Goal: Navigation & Orientation: Understand site structure

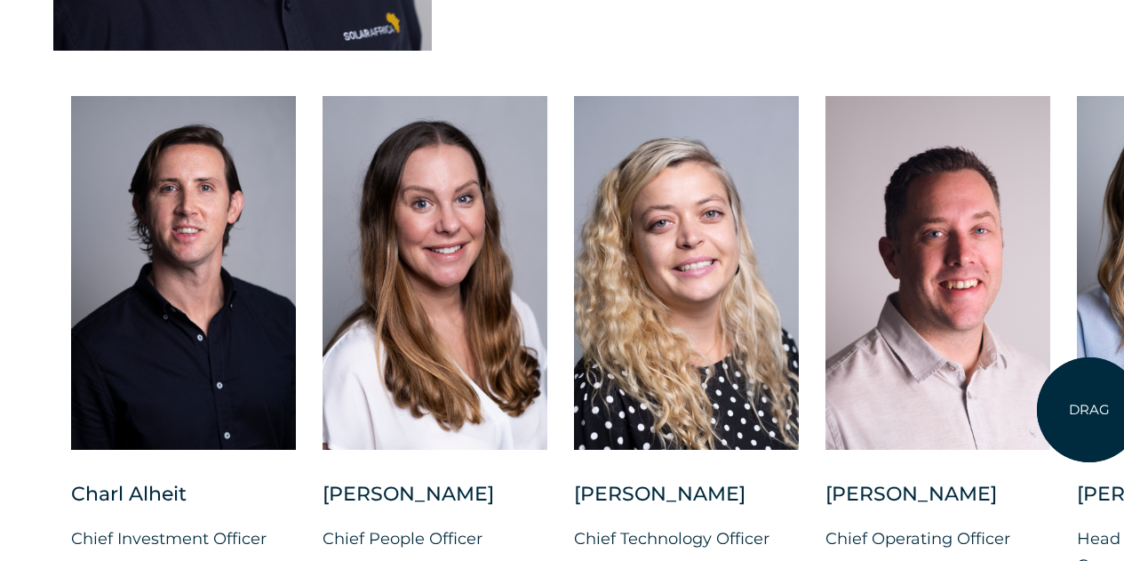
scroll to position [4543, 0]
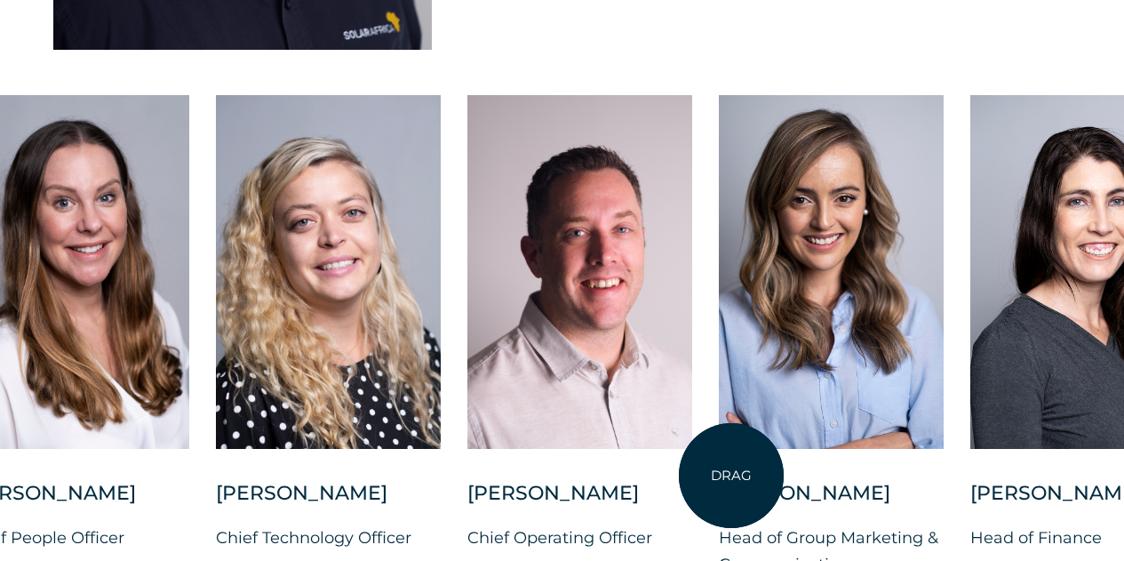
drag, startPoint x: 1090, startPoint y: 410, endPoint x: 732, endPoint y: 476, distance: 364.2
click at [732, 476] on div at bounding box center [831, 287] width 225 height 385
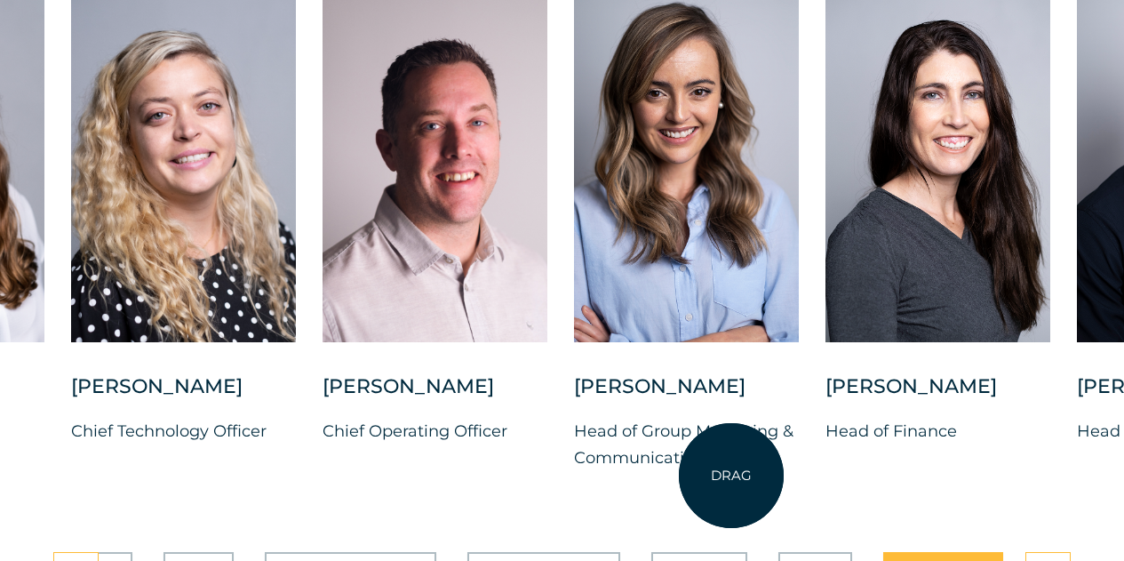
scroll to position [4651, 0]
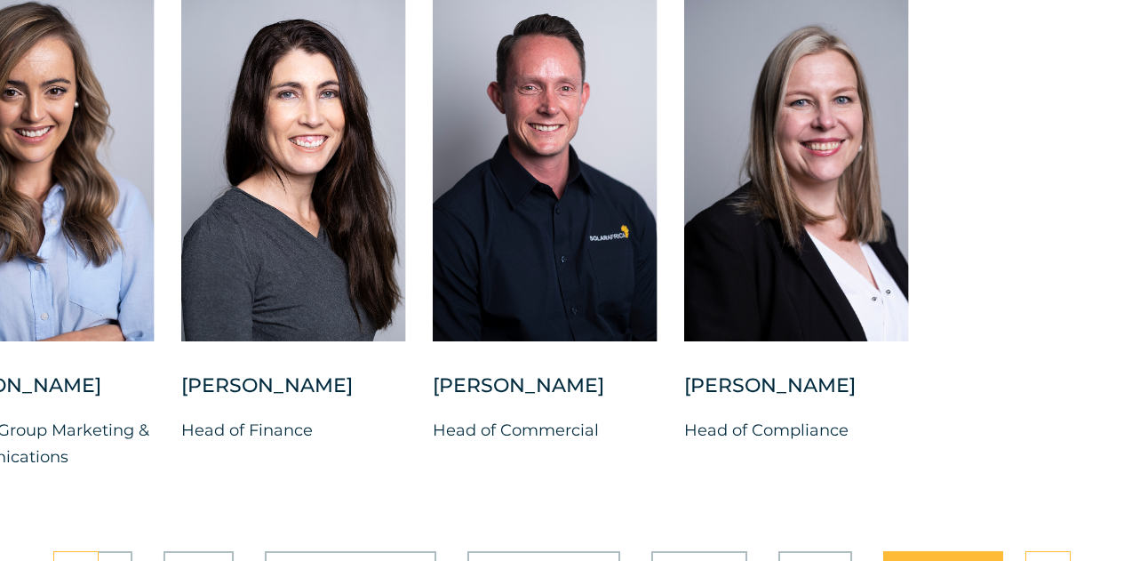
drag, startPoint x: 991, startPoint y: 390, endPoint x: 283, endPoint y: 563, distance: 729.1
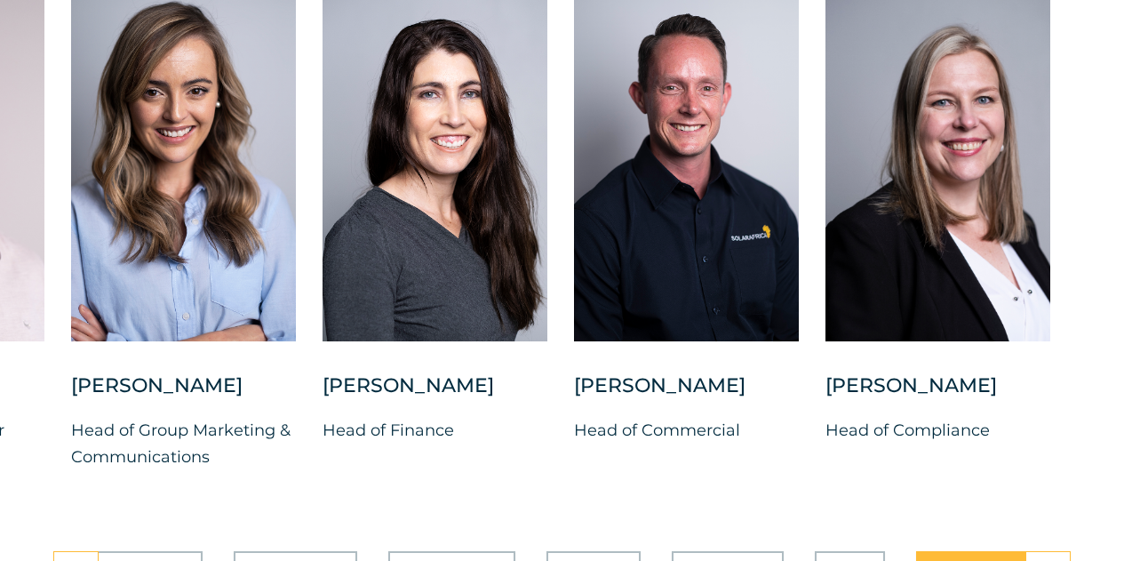
scroll to position [0, 0]
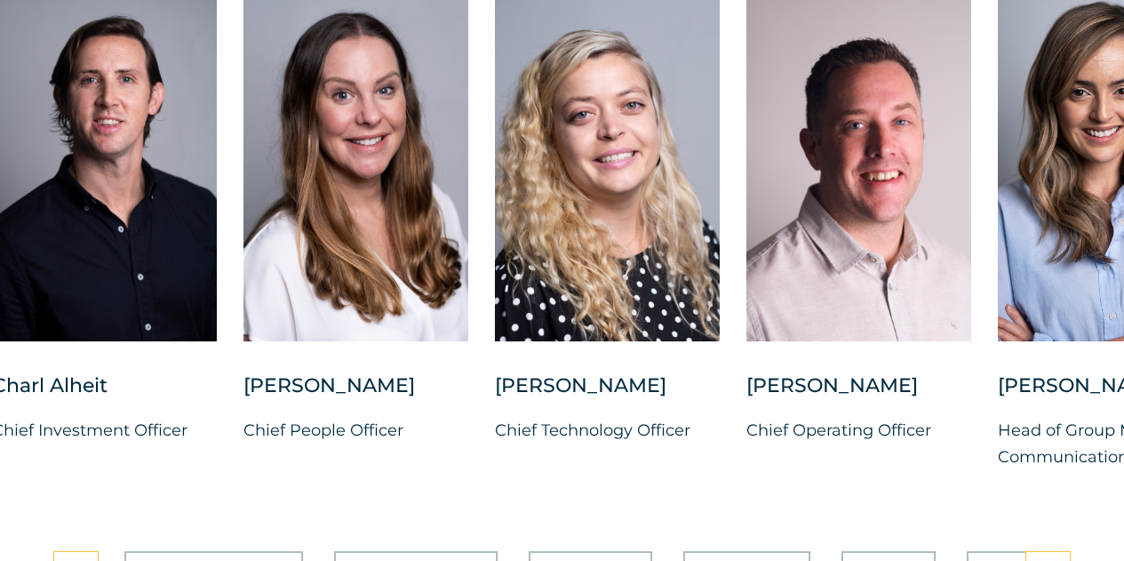
drag, startPoint x: 210, startPoint y: 485, endPoint x: 1137, endPoint y: 603, distance: 934.5
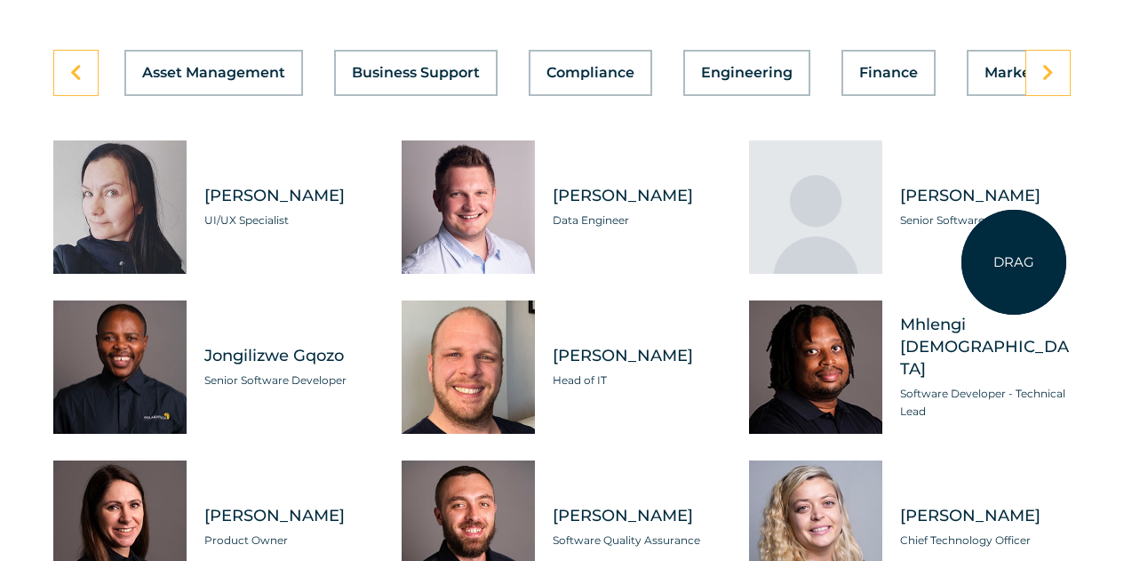
scroll to position [5195, 0]
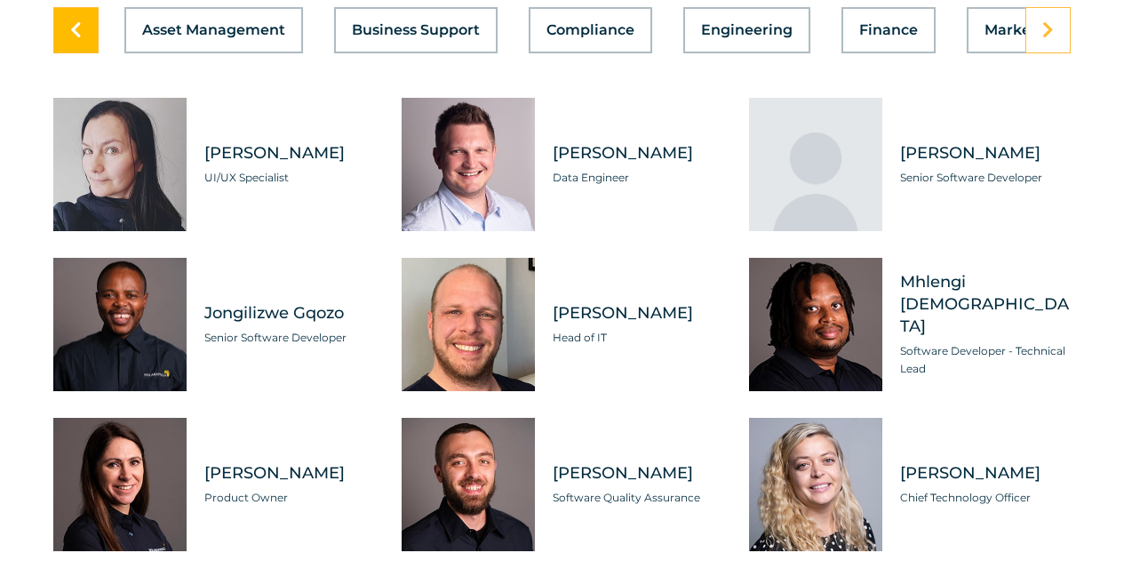
click at [78, 35] on icon at bounding box center [76, 30] width 12 height 18
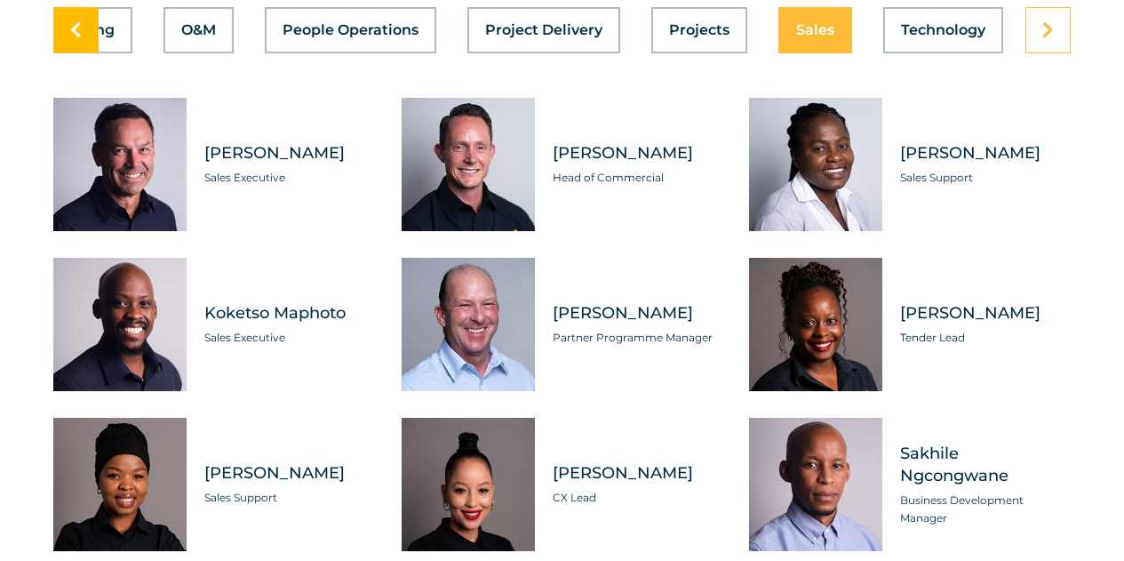
click at [78, 35] on icon at bounding box center [76, 30] width 12 height 18
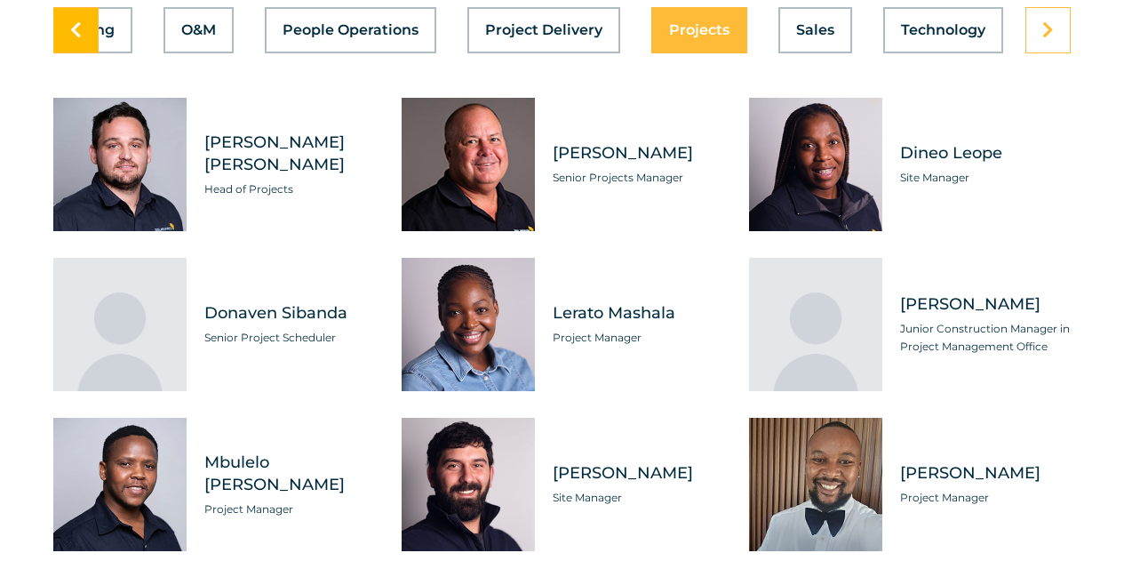
click at [78, 35] on icon at bounding box center [76, 30] width 12 height 18
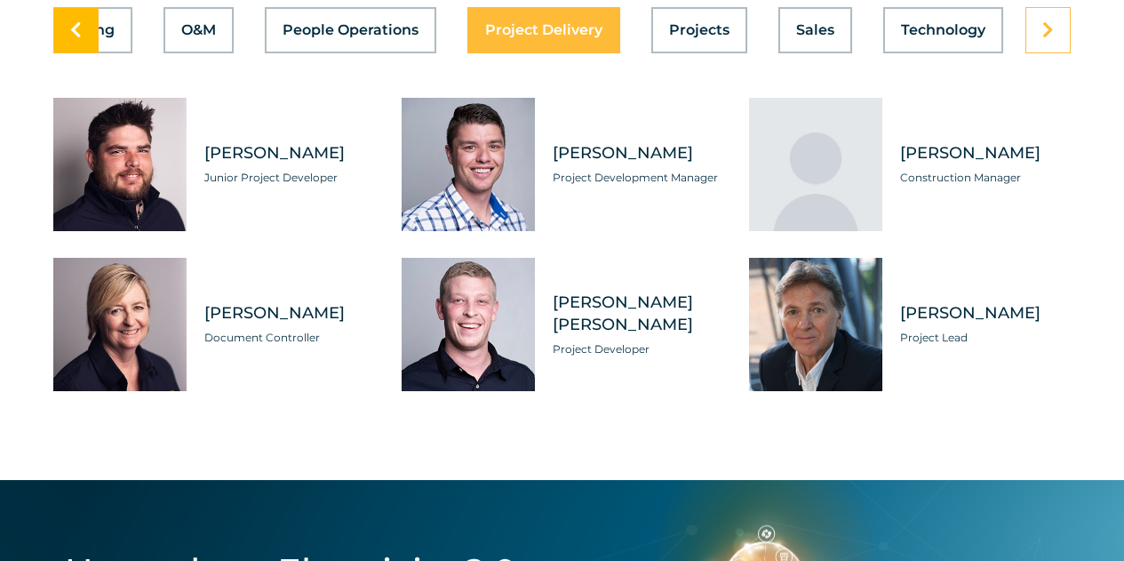
click at [78, 35] on icon at bounding box center [76, 30] width 12 height 18
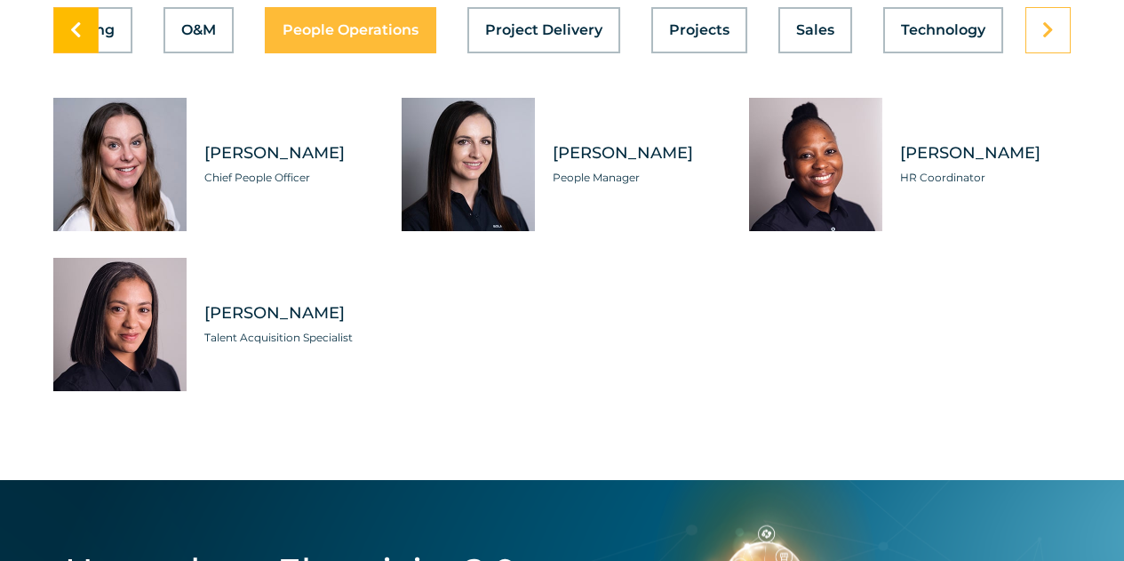
scroll to position [0, 947]
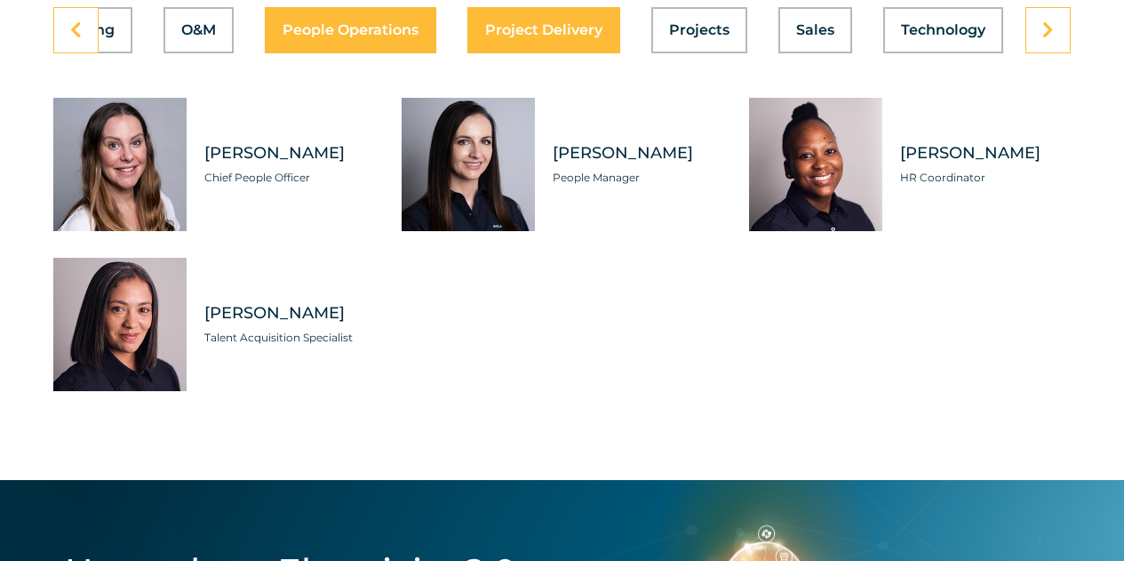
click at [527, 28] on span "Project Delivery" at bounding box center [543, 30] width 117 height 14
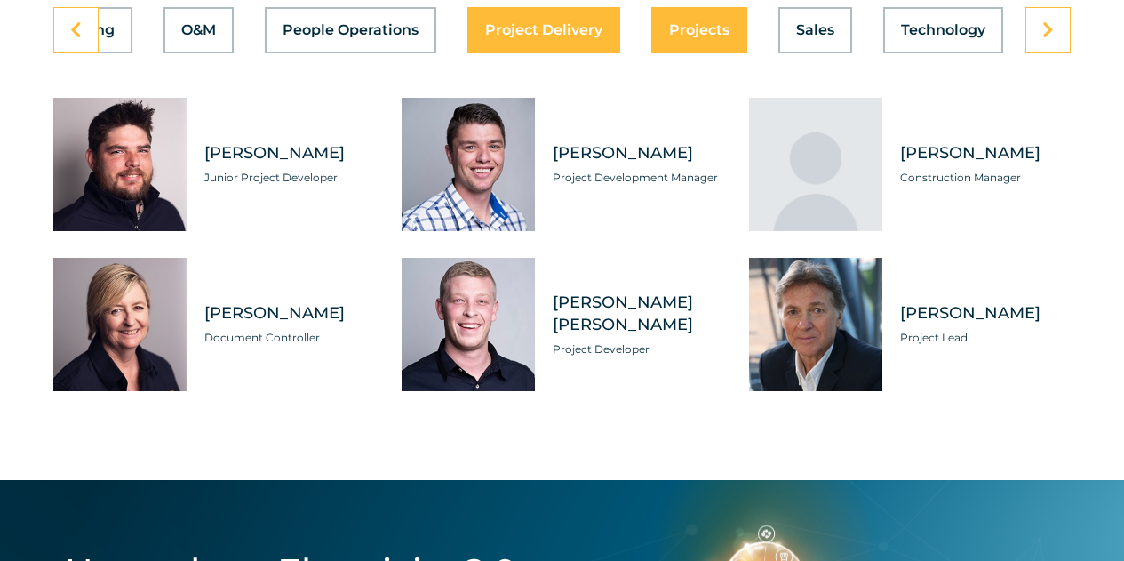
click at [703, 36] on span "Projects" at bounding box center [699, 30] width 60 height 14
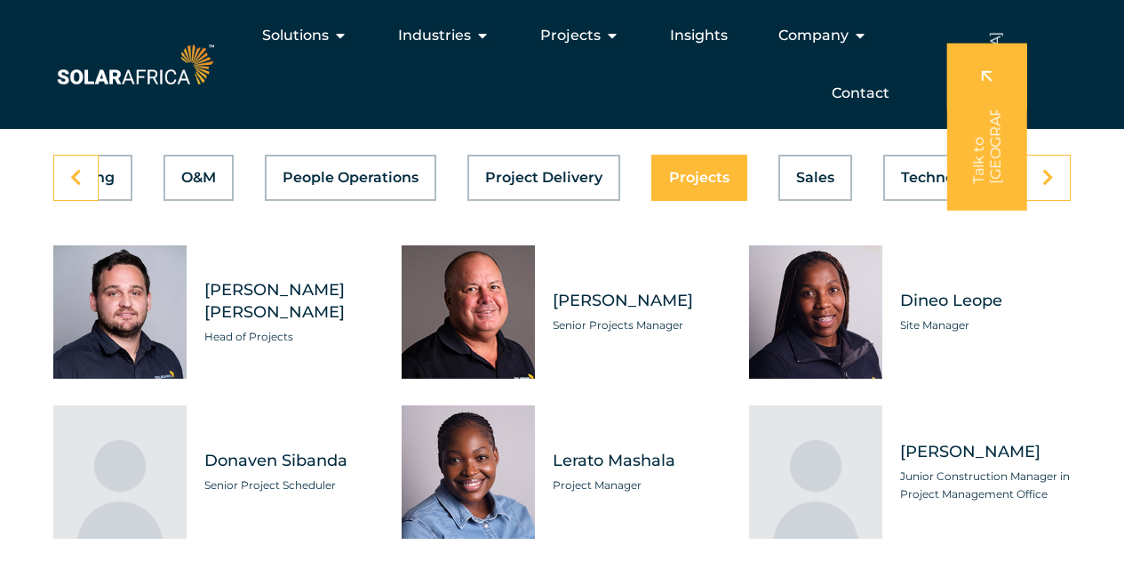
scroll to position [5039, 0]
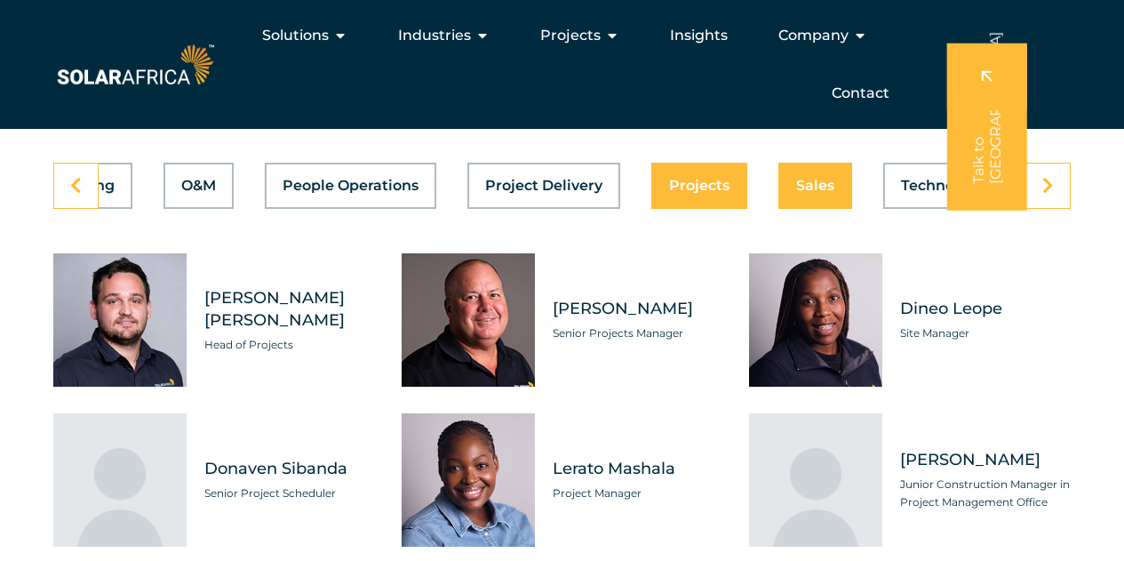
click at [804, 169] on div "Asset Management Business Support Compliance Engineering Finance Marketing O&M …" at bounding box center [562, 186] width 1018 height 46
click at [822, 196] on button "Sales" at bounding box center [816, 186] width 74 height 46
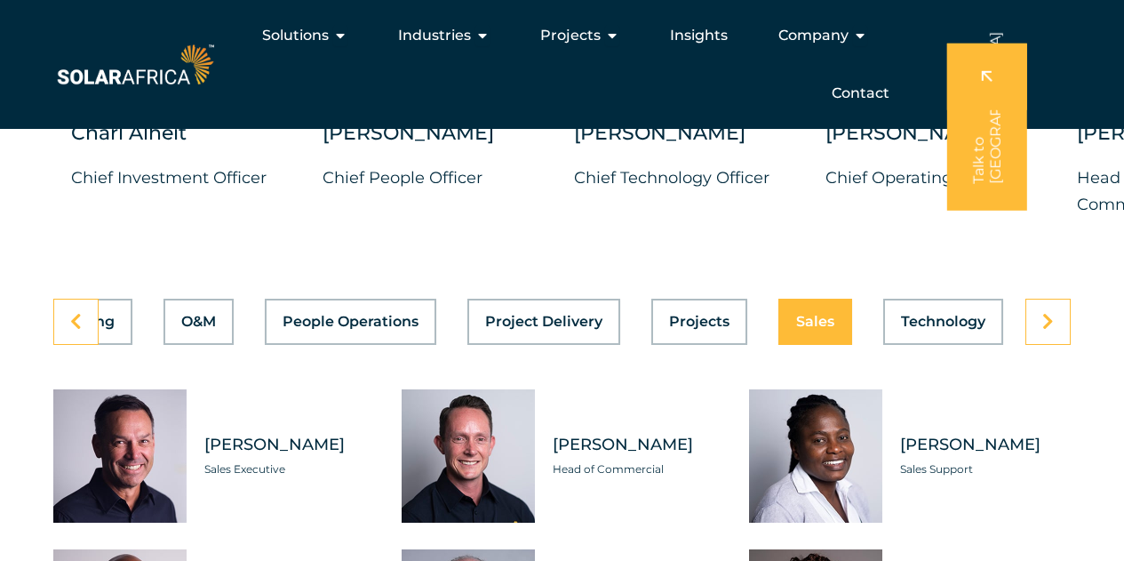
scroll to position [4894, 0]
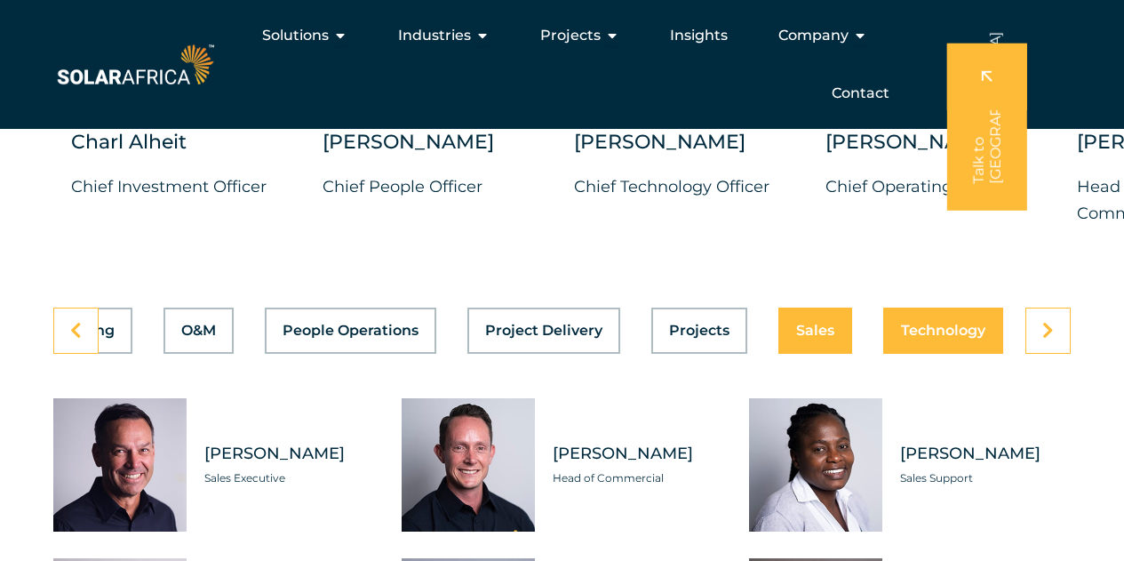
click at [924, 337] on div "Asset Management Business Support Compliance Engineering Finance Marketing O&M …" at bounding box center [562, 331] width 1018 height 46
click at [901, 331] on span "Technology" at bounding box center [943, 331] width 84 height 14
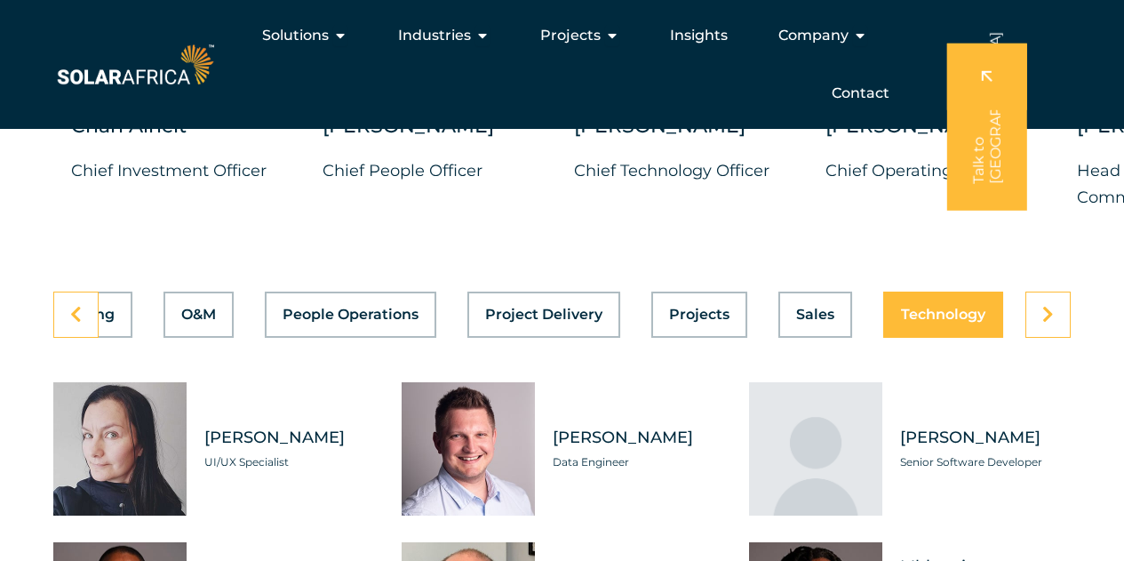
scroll to position [4909, 0]
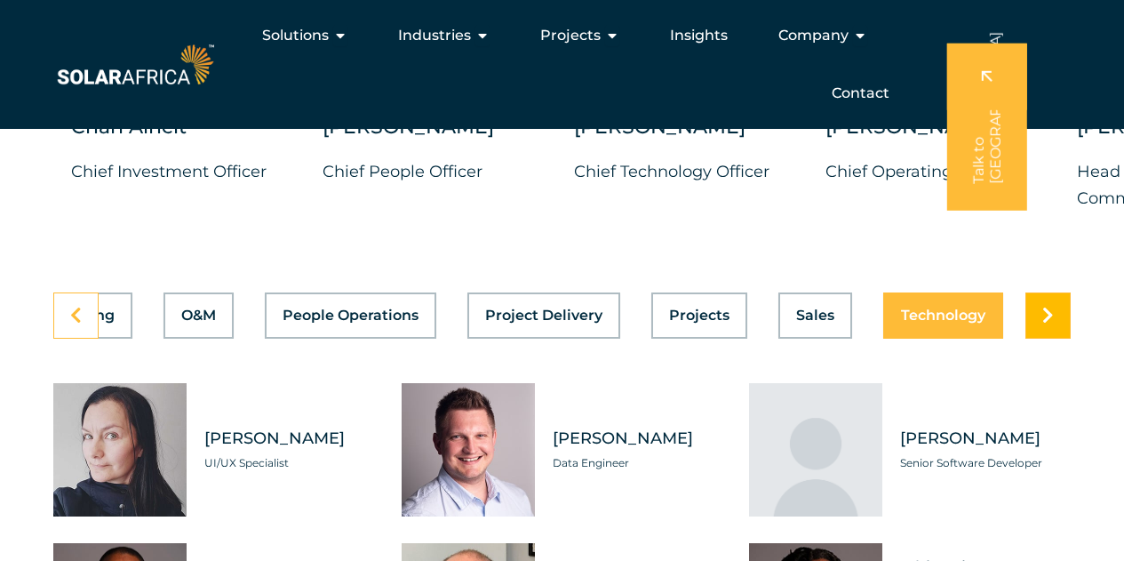
click at [1048, 317] on icon at bounding box center [1049, 316] width 12 height 18
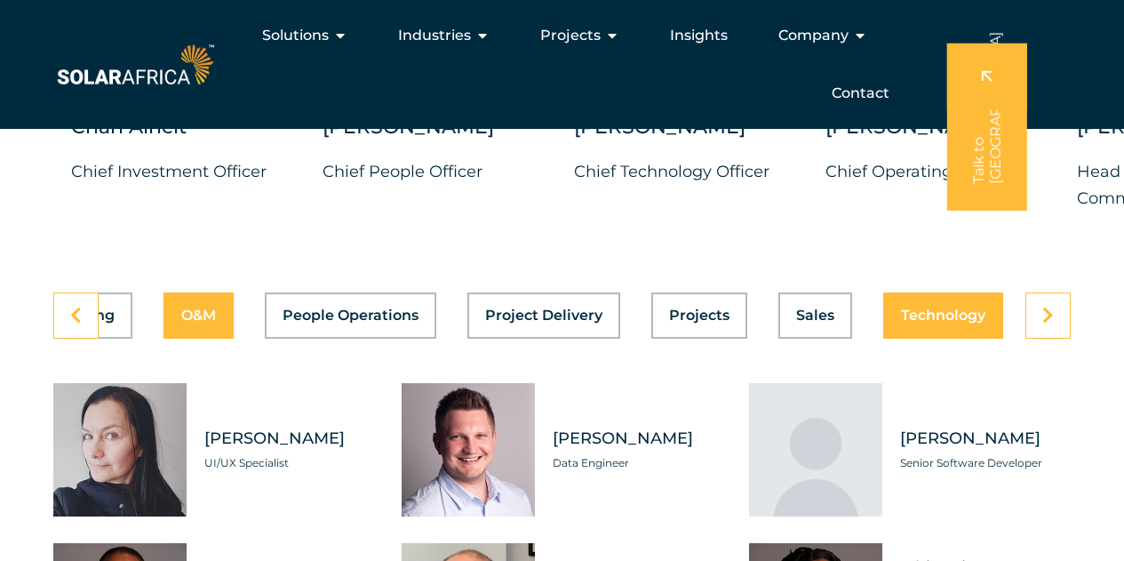
click at [187, 329] on button "O&M" at bounding box center [199, 315] width 70 height 46
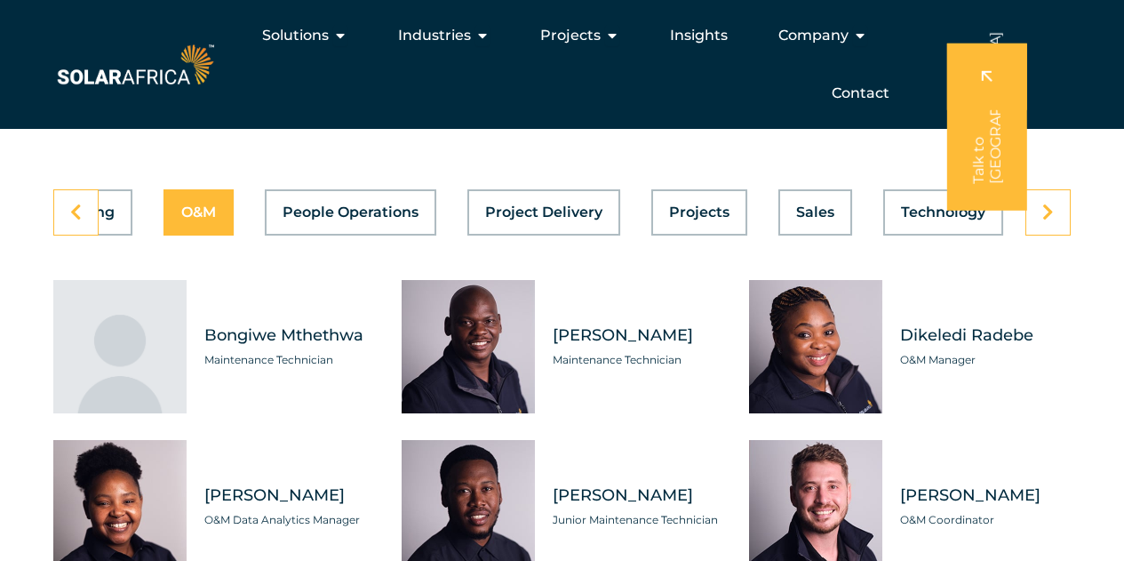
scroll to position [5006, 0]
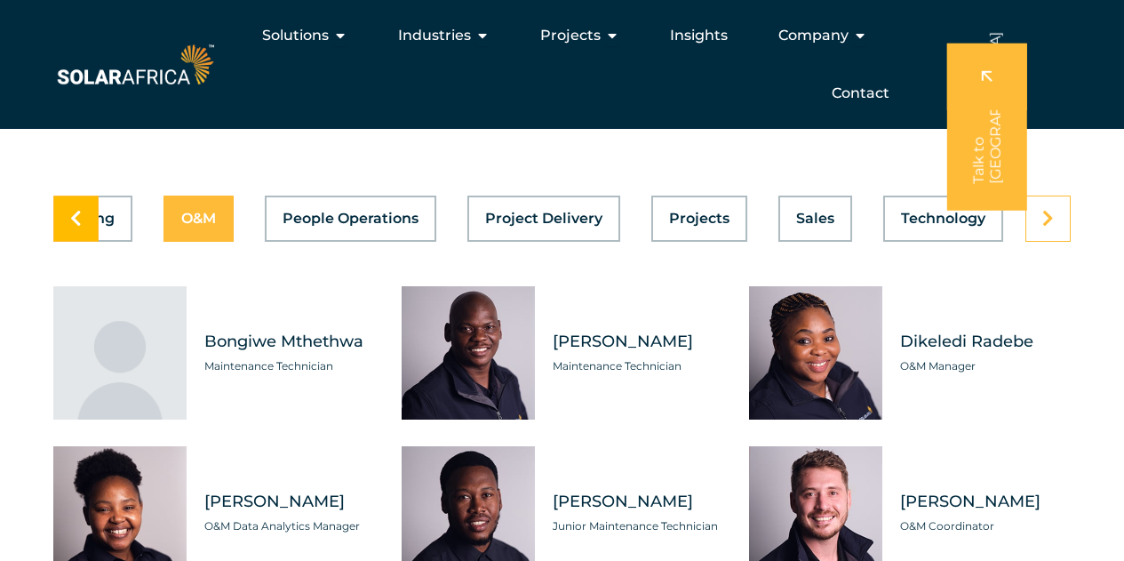
click at [76, 234] on link at bounding box center [75, 219] width 45 height 46
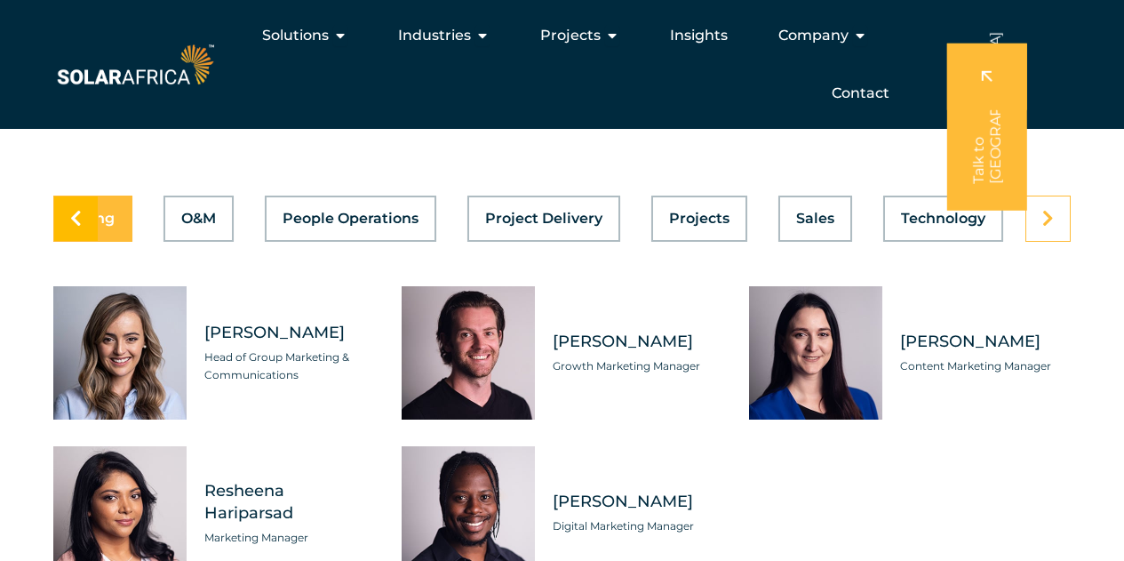
scroll to position [0, 947]
click at [76, 234] on link at bounding box center [75, 219] width 45 height 46
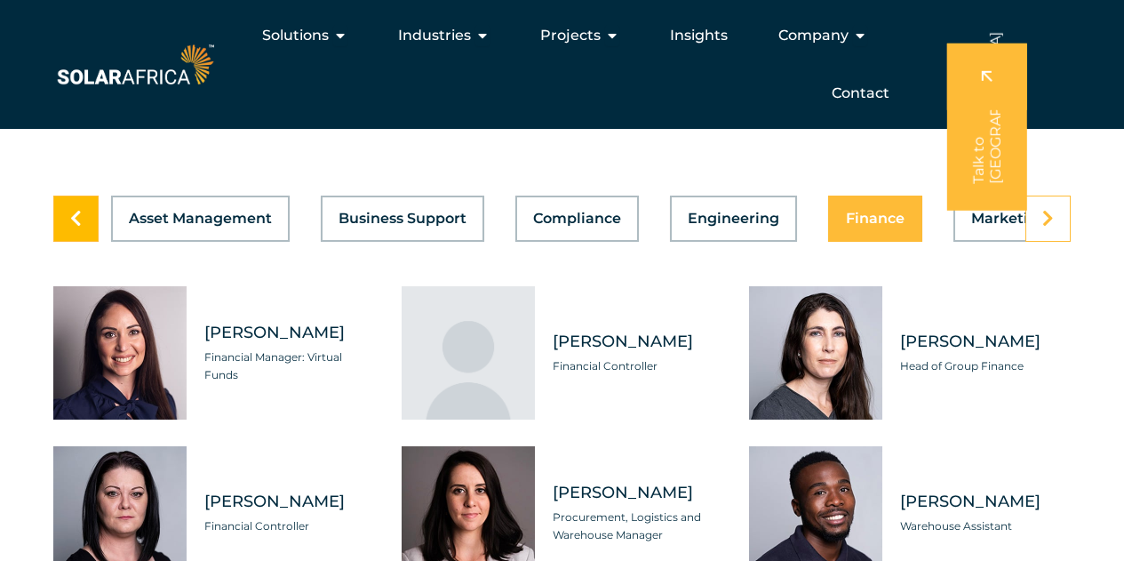
scroll to position [0, 0]
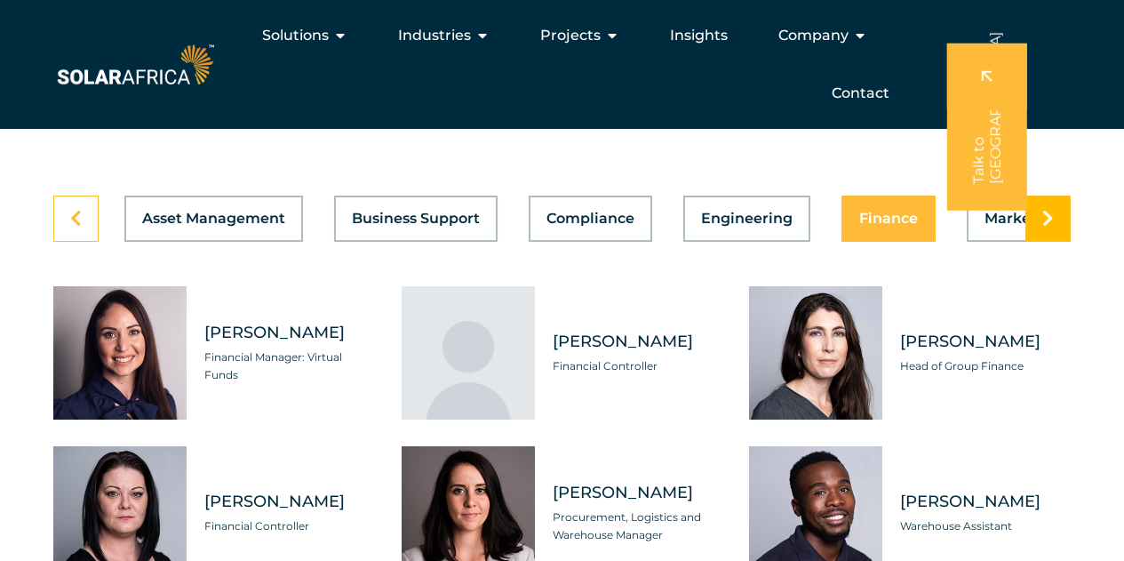
click at [1057, 215] on link at bounding box center [1048, 219] width 45 height 46
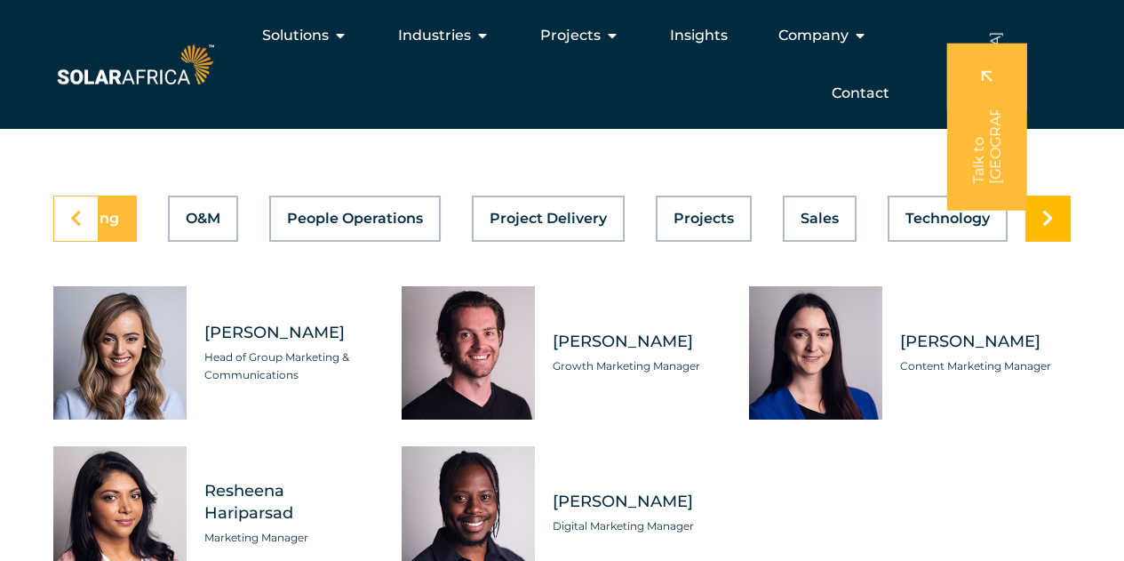
scroll to position [0, 947]
click at [66, 221] on link at bounding box center [75, 219] width 45 height 46
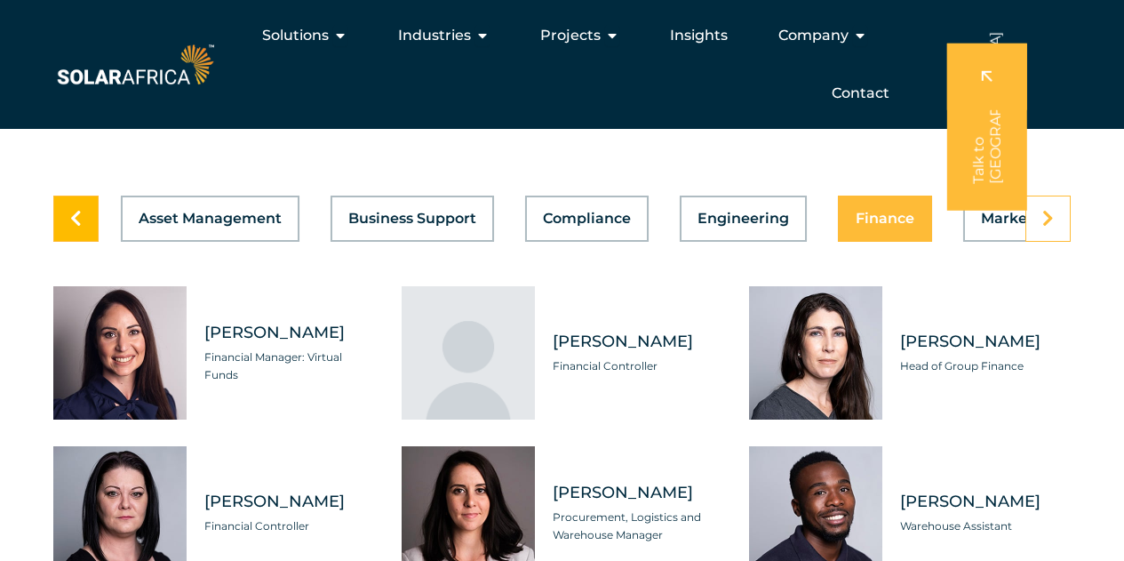
scroll to position [0, 0]
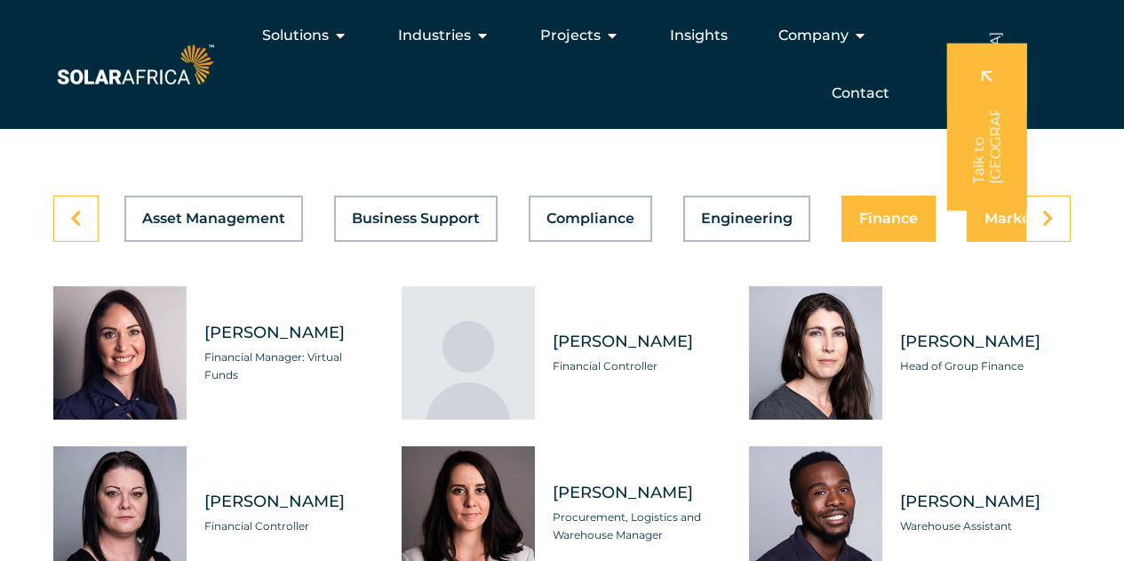
click at [996, 241] on button "Marketing" at bounding box center [1023, 219] width 112 height 46
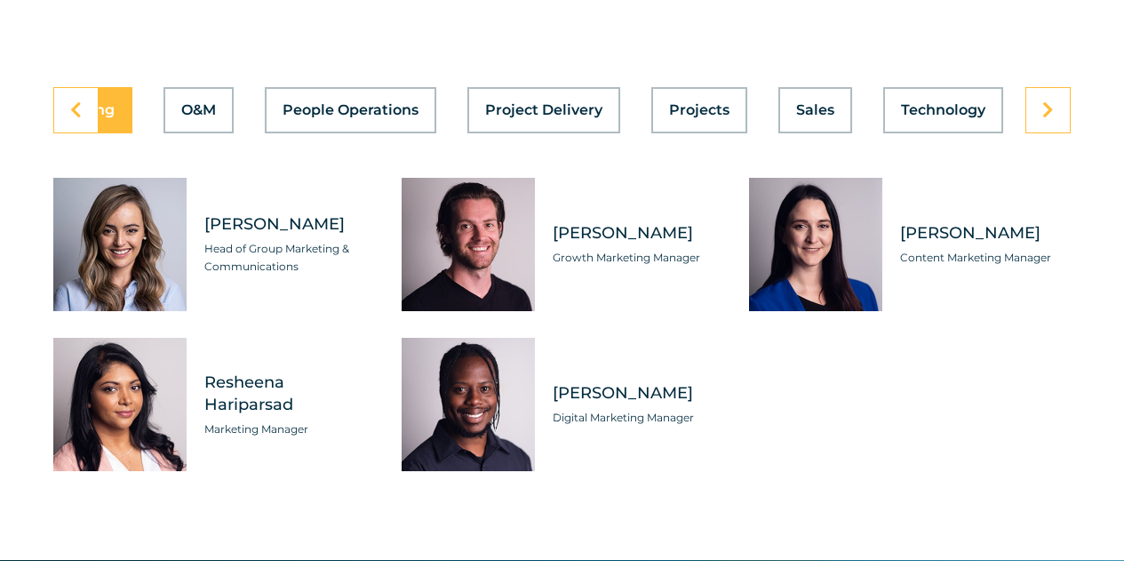
scroll to position [5116, 0]
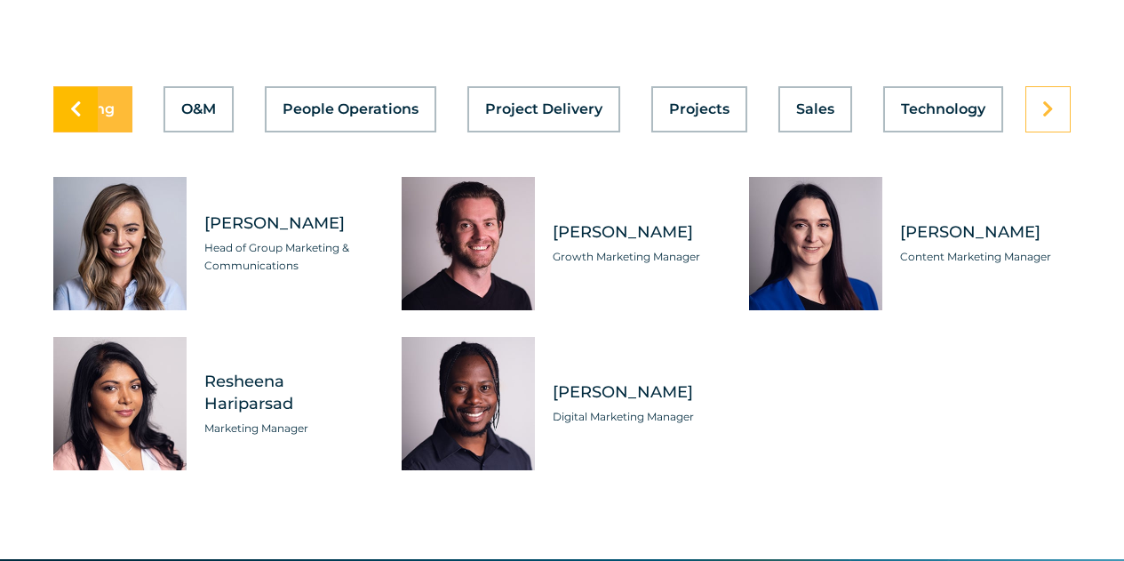
click at [57, 111] on link at bounding box center [75, 109] width 45 height 46
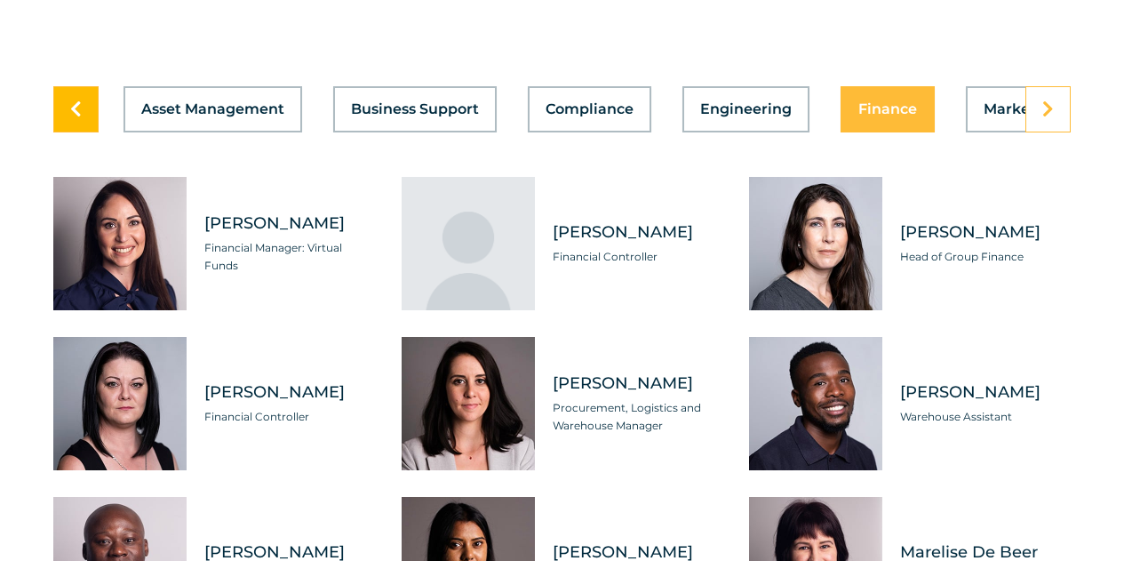
scroll to position [0, 0]
click at [900, 107] on span "Finance" at bounding box center [889, 109] width 59 height 14
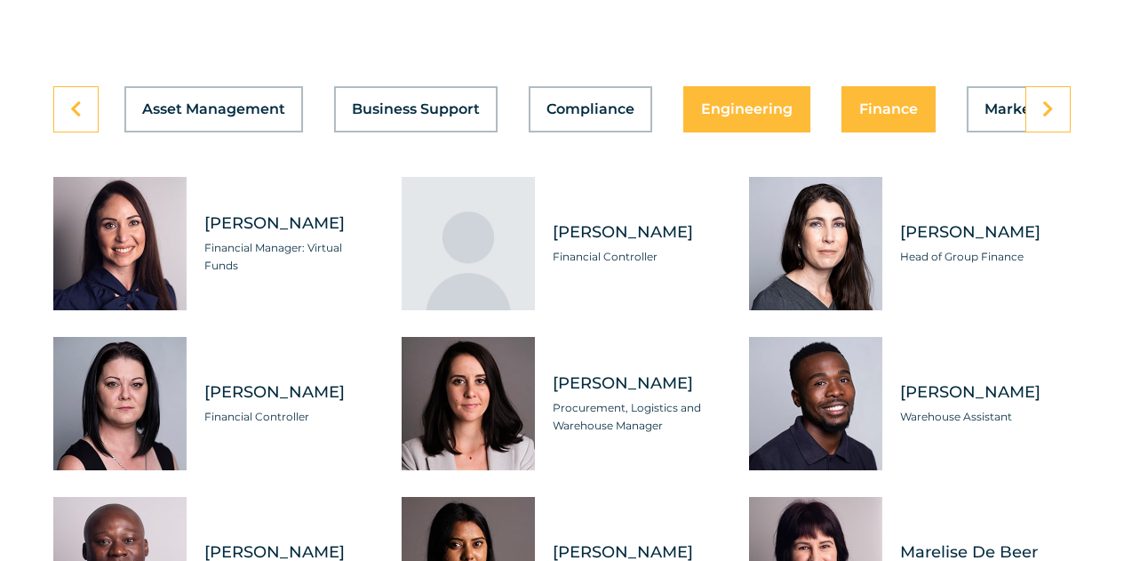
click at [732, 95] on button "Engineering" at bounding box center [747, 109] width 127 height 46
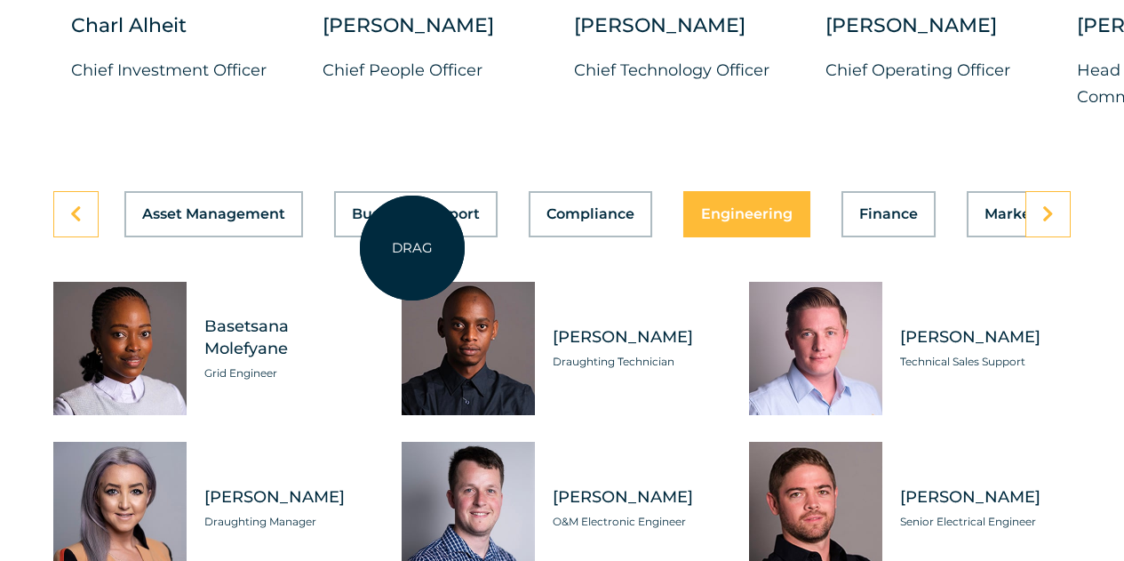
scroll to position [5012, 0]
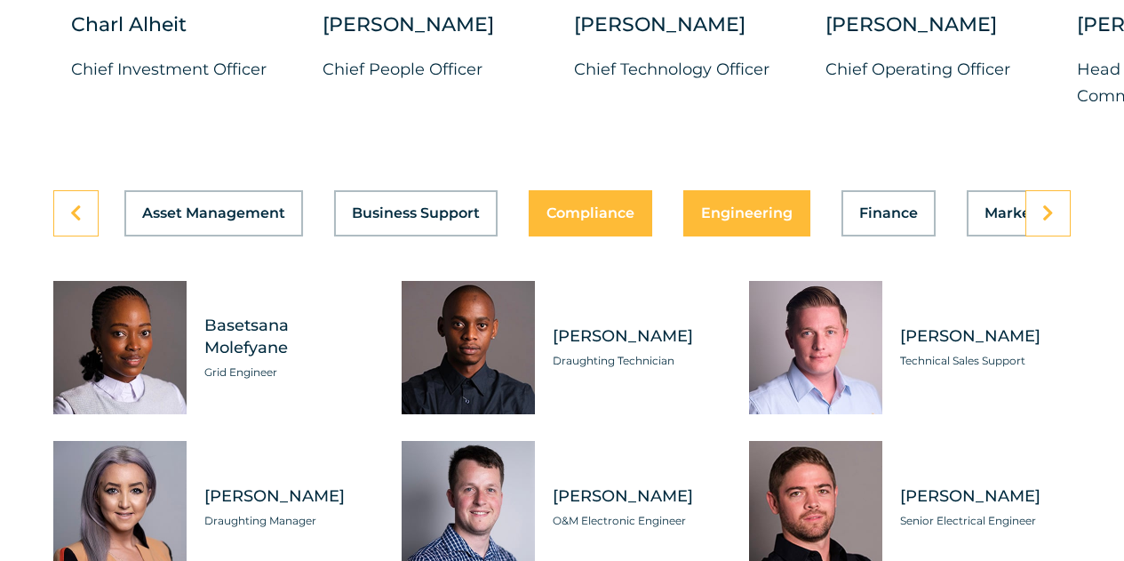
click at [611, 202] on div "Asset Management Business Support Compliance Engineering Finance Marketing O&M …" at bounding box center [562, 213] width 1018 height 46
click at [552, 220] on span "Compliance" at bounding box center [591, 213] width 88 height 14
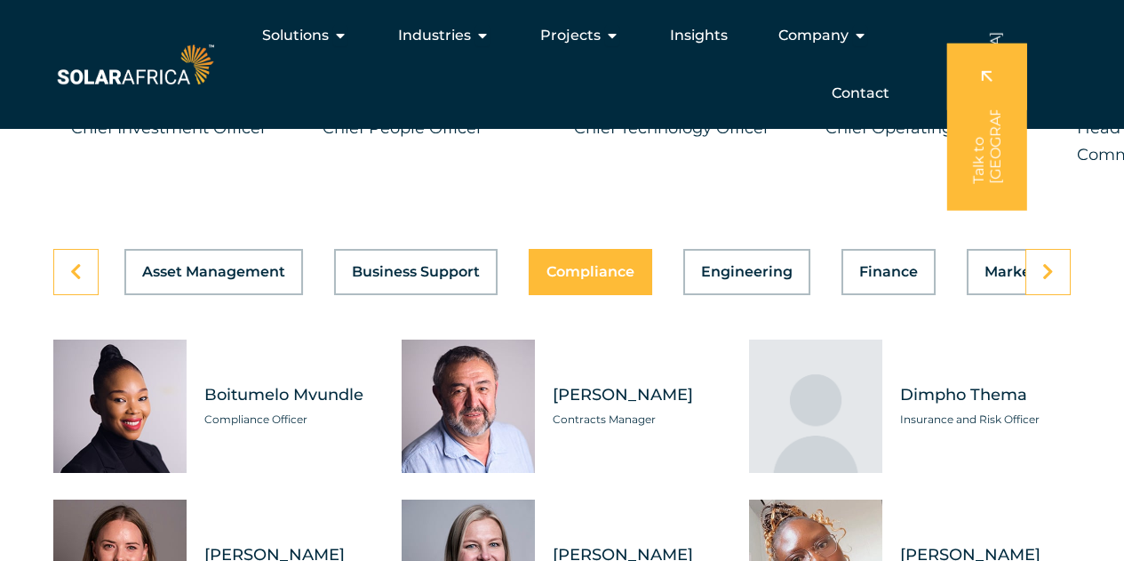
scroll to position [4952, 0]
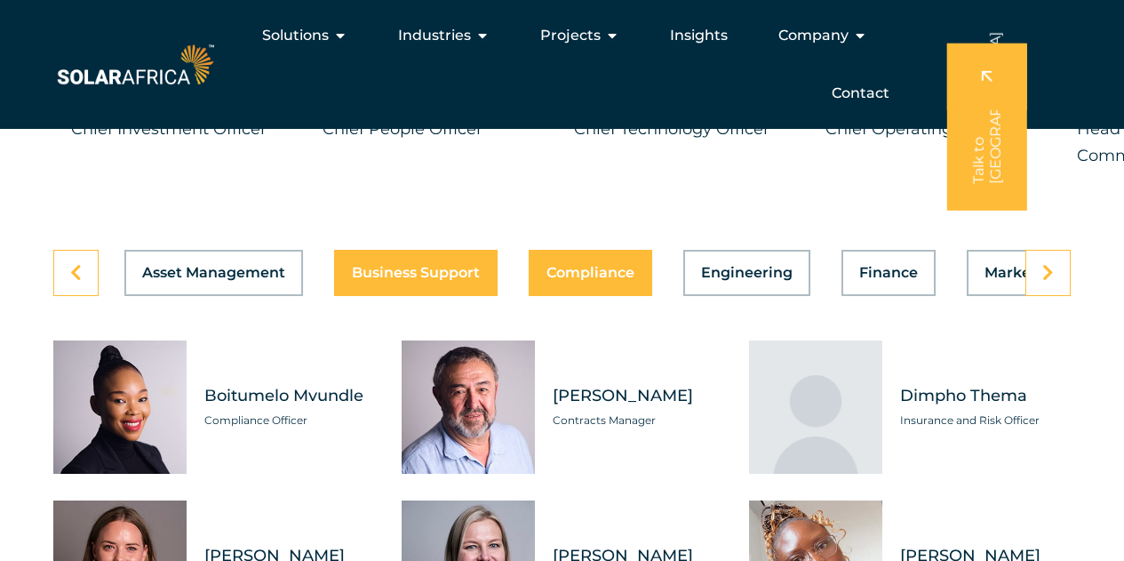
click at [406, 268] on span "Business Support" at bounding box center [416, 273] width 128 height 14
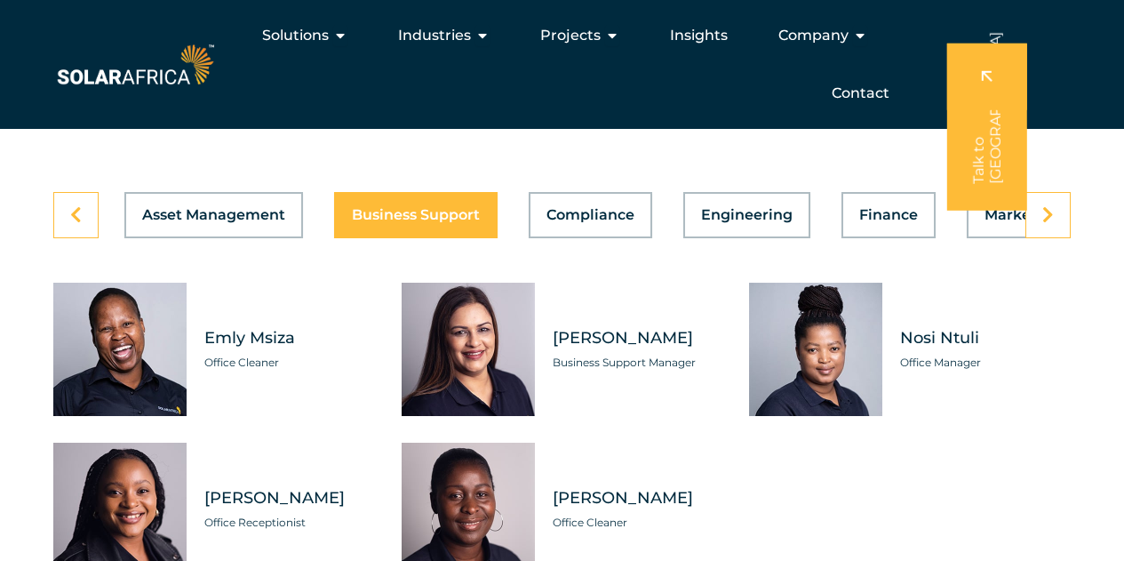
scroll to position [5009, 0]
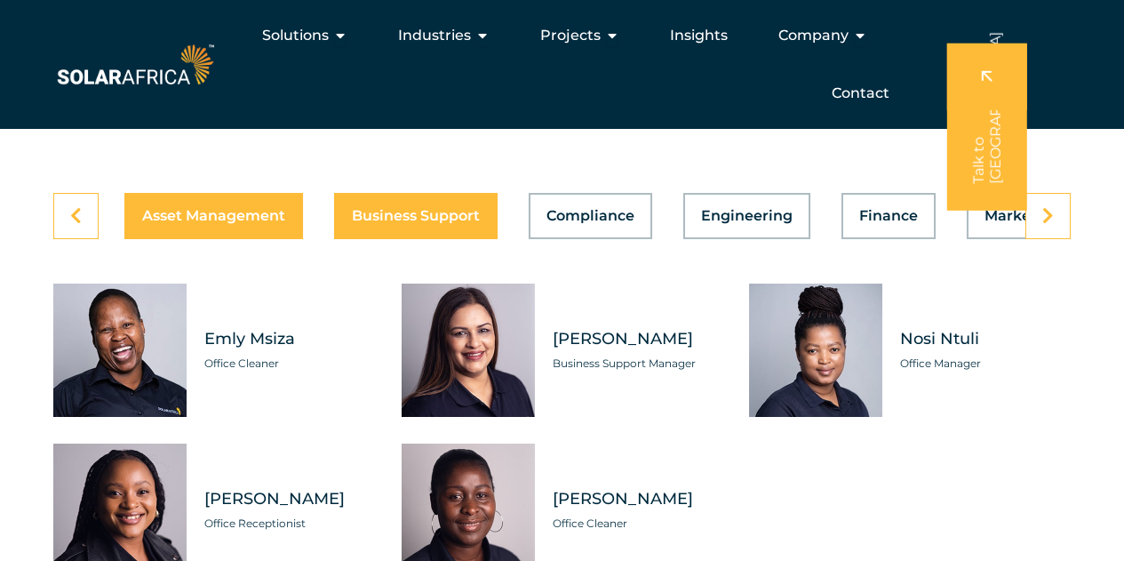
click at [188, 209] on span "Asset Management" at bounding box center [213, 216] width 143 height 14
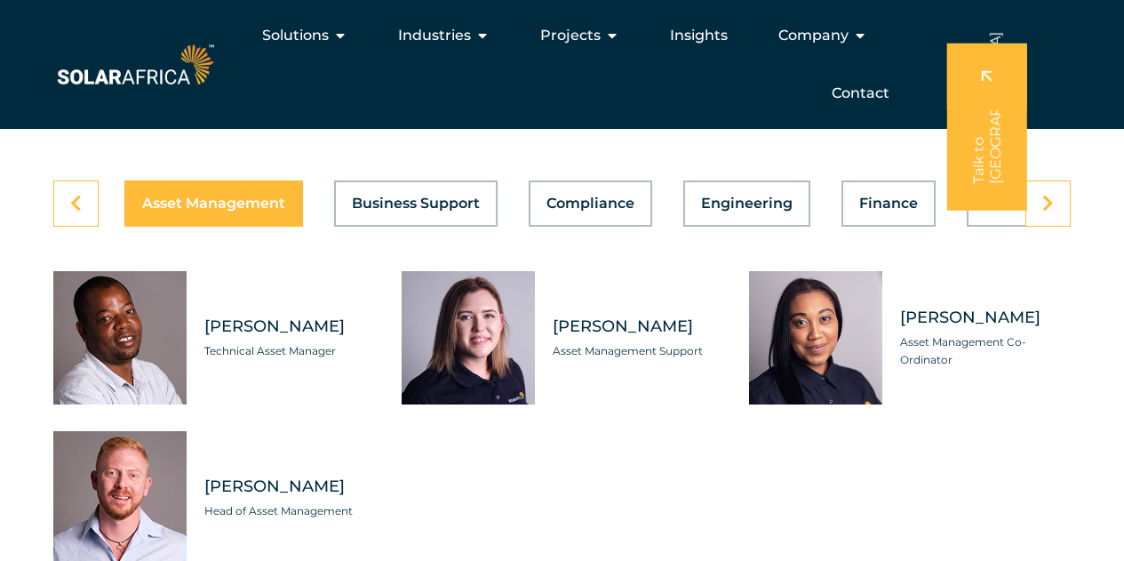
scroll to position [5020, 0]
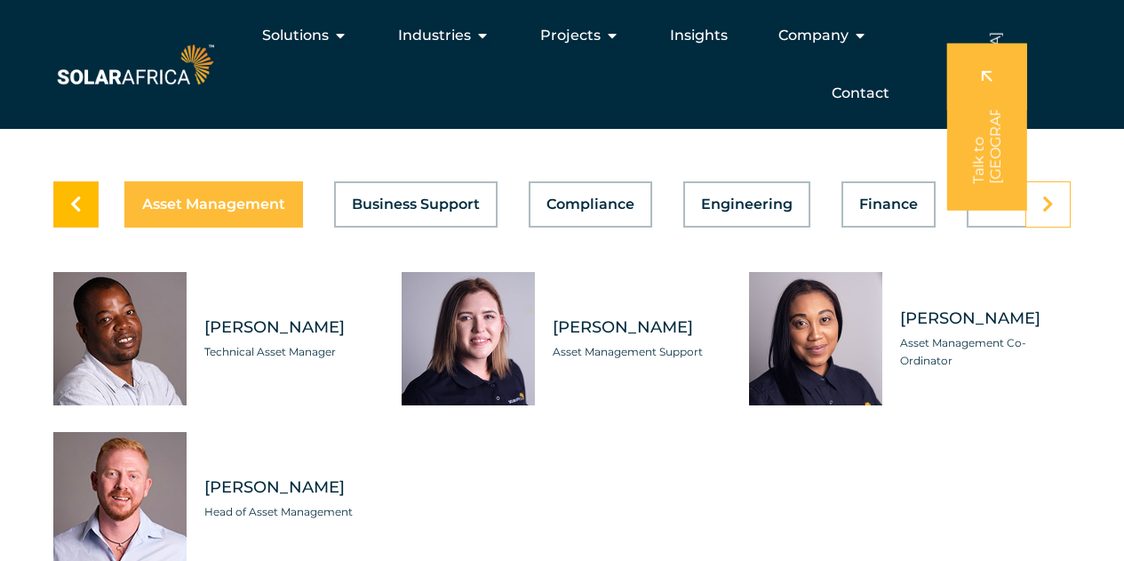
click at [74, 207] on icon at bounding box center [76, 205] width 12 height 18
